Goal: Information Seeking & Learning: Learn about a topic

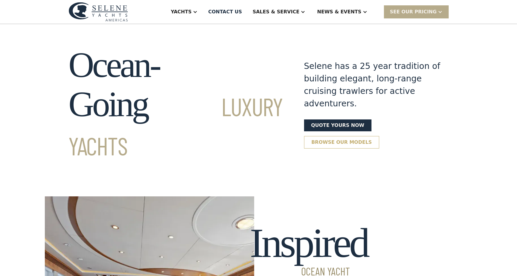
click at [380, 136] on link "Browse our models" at bounding box center [341, 142] width 75 height 12
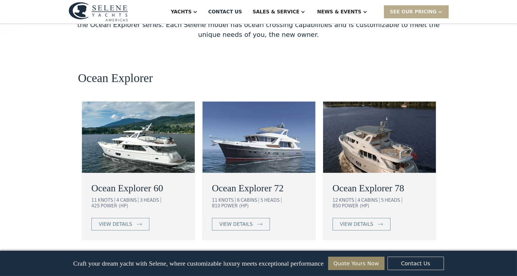
scroll to position [1042, 0]
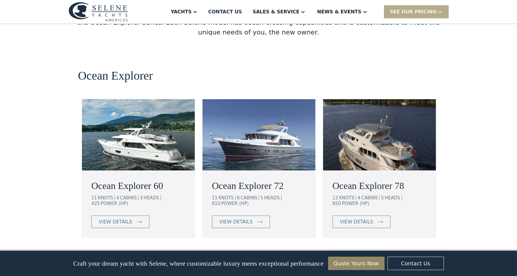
click at [384, 101] on img at bounding box center [379, 134] width 113 height 71
click at [355, 218] on div "view details" at bounding box center [356, 221] width 33 height 7
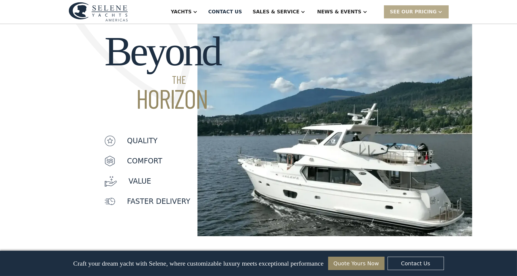
scroll to position [463, 0]
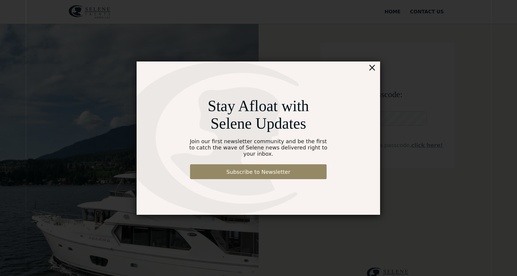
click at [374, 71] on div "×" at bounding box center [372, 67] width 9 height 12
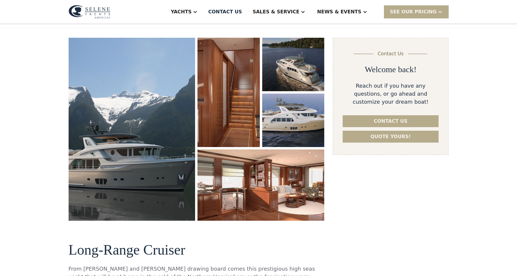
scroll to position [62, 0]
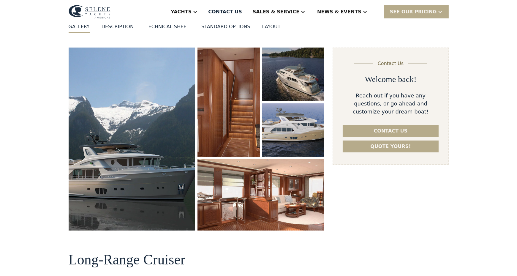
click at [117, 26] on div "DESCRIPTION" at bounding box center [118, 26] width 32 height 7
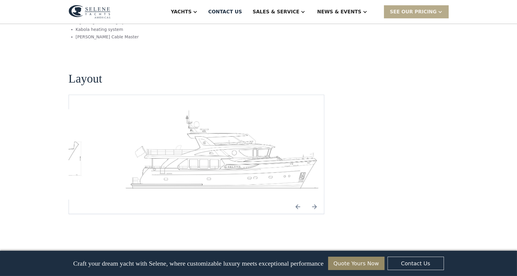
scroll to position [872, 0]
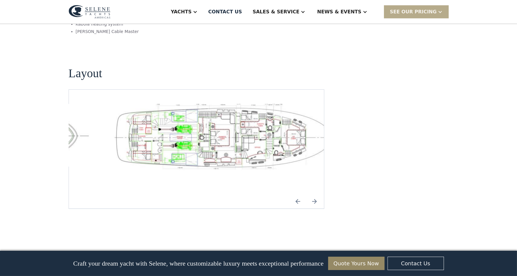
click at [314, 194] on img "Next slide" at bounding box center [314, 201] width 14 height 14
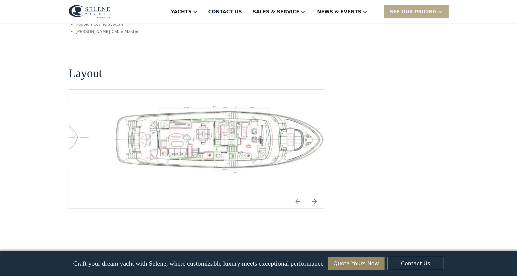
click at [314, 194] on img "Next slide" at bounding box center [314, 201] width 14 height 14
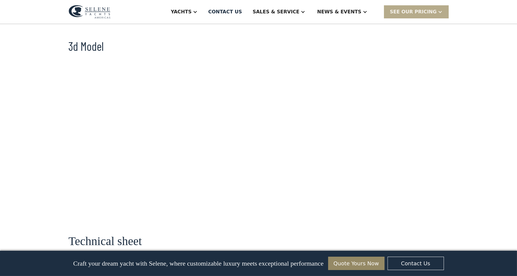
scroll to position [419, 0]
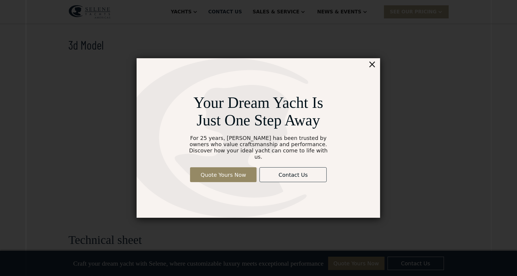
scroll to position [62, 0]
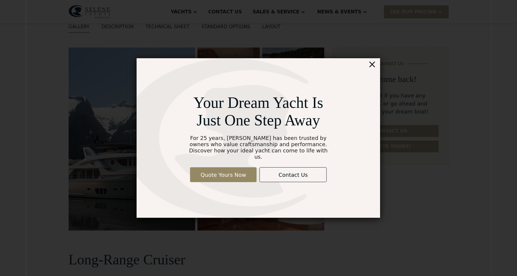
click at [373, 70] on div "×" at bounding box center [372, 64] width 9 height 12
